Goal: Information Seeking & Learning: Find specific fact

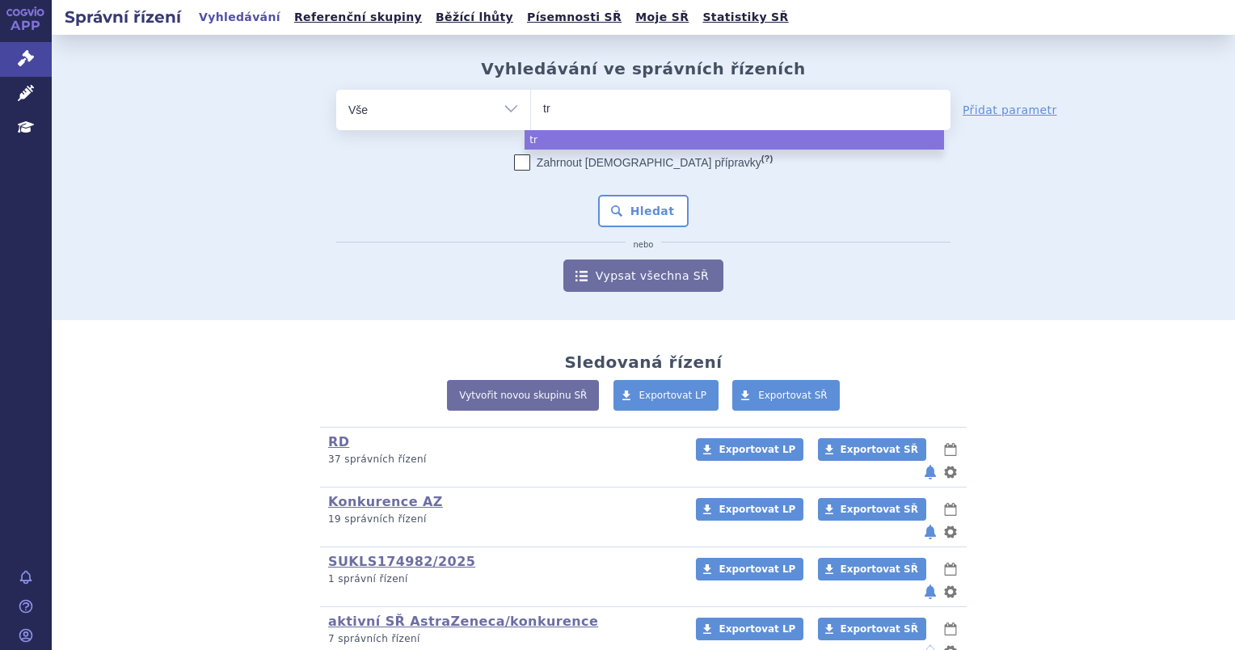
select select
type input "[PERSON_NAME]"
type input "truqa"
type input "truqap"
select select "truqap"
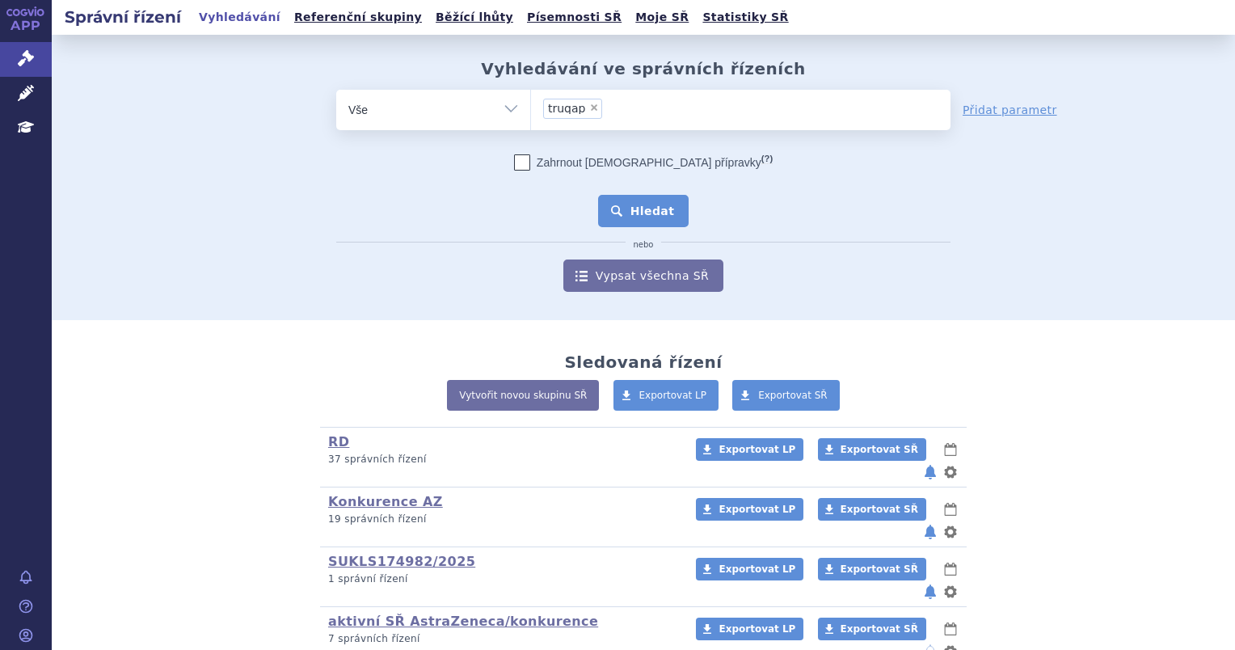
click at [624, 201] on button "Hledat" at bounding box center [643, 211] width 91 height 32
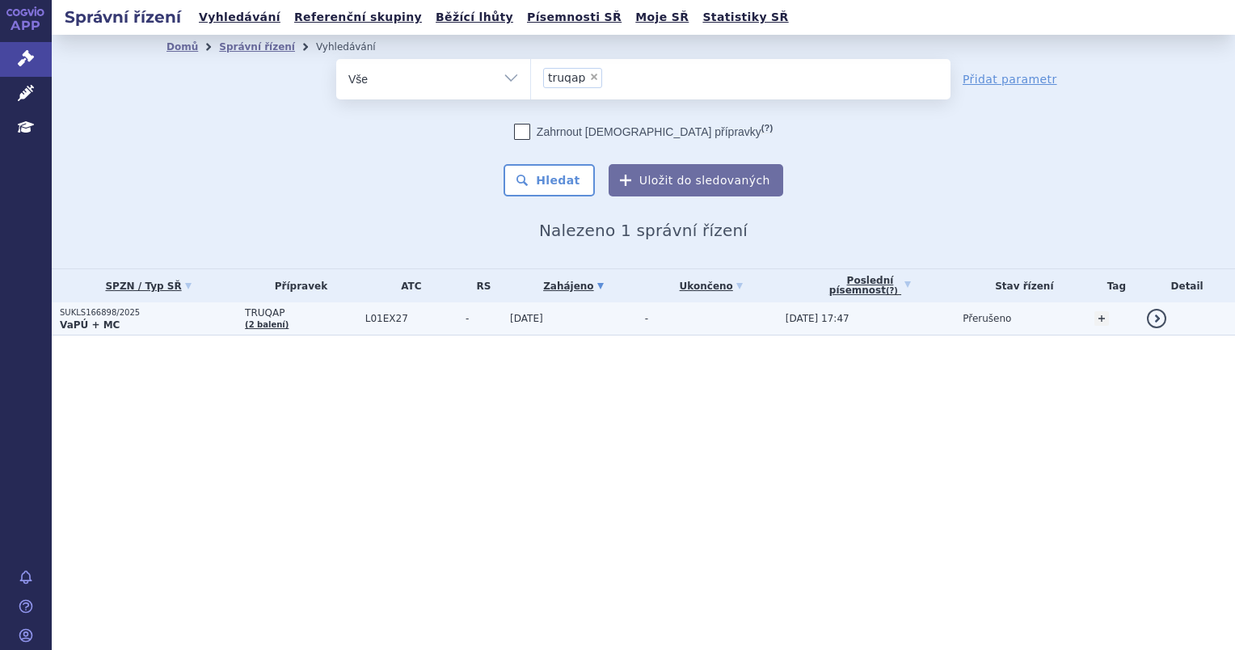
click at [633, 312] on td "02.05.2025" at bounding box center [569, 318] width 135 height 33
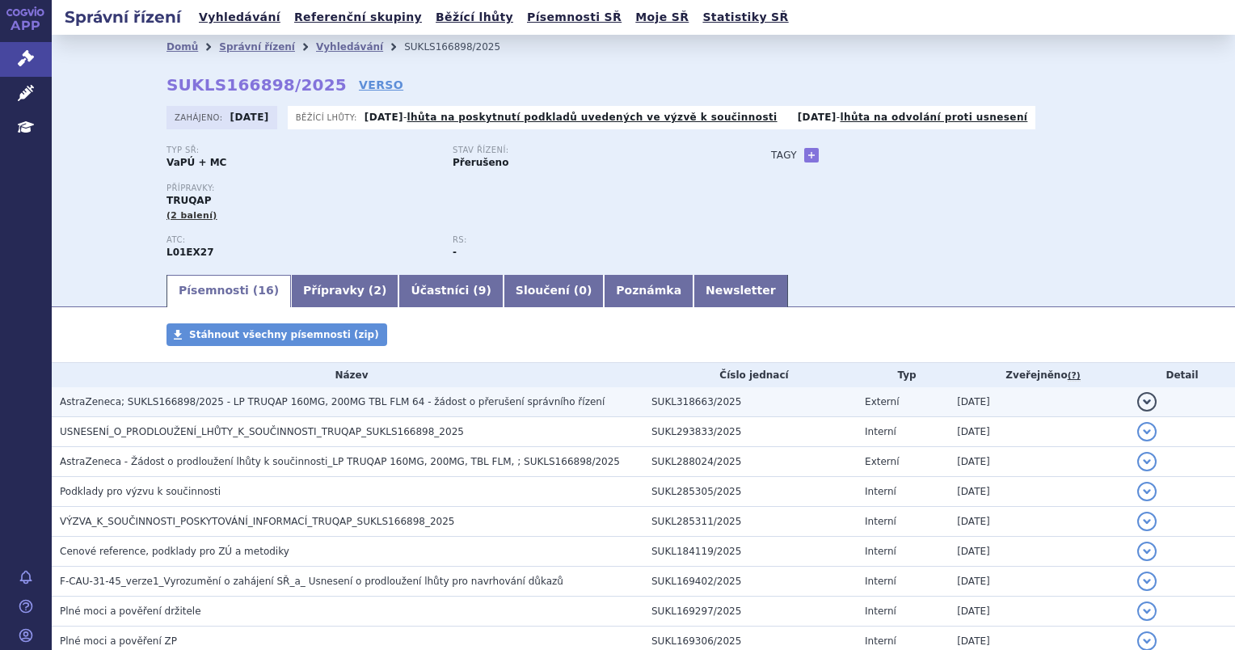
click at [528, 398] on span "AstraZeneca; SUKLS166898/2025 - LP TRUQAP 160MG, 200MG TBL FLM 64 - žádost o př…" at bounding box center [332, 401] width 545 height 11
